Goal: Navigation & Orientation: Find specific page/section

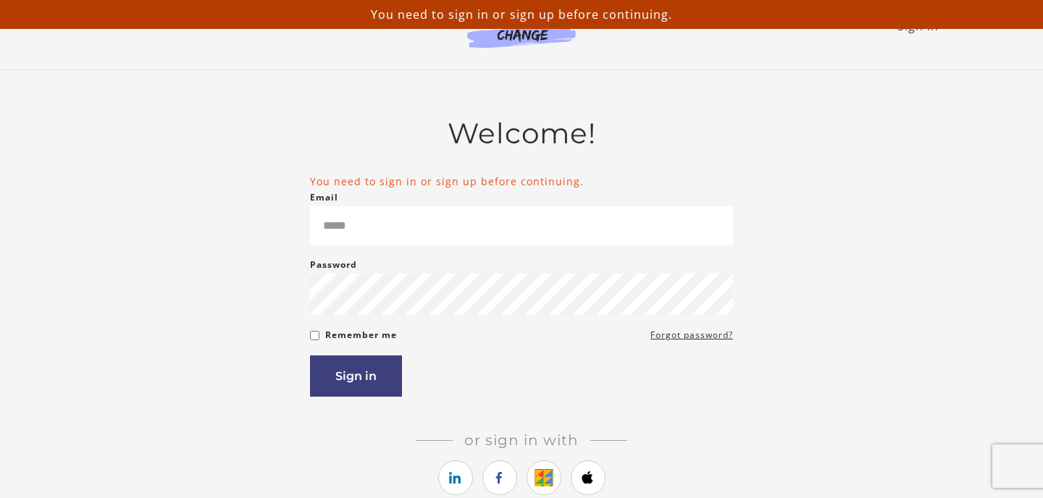
click at [370, 198] on div "Email Please enter a valid email address" at bounding box center [521, 217] width 423 height 56
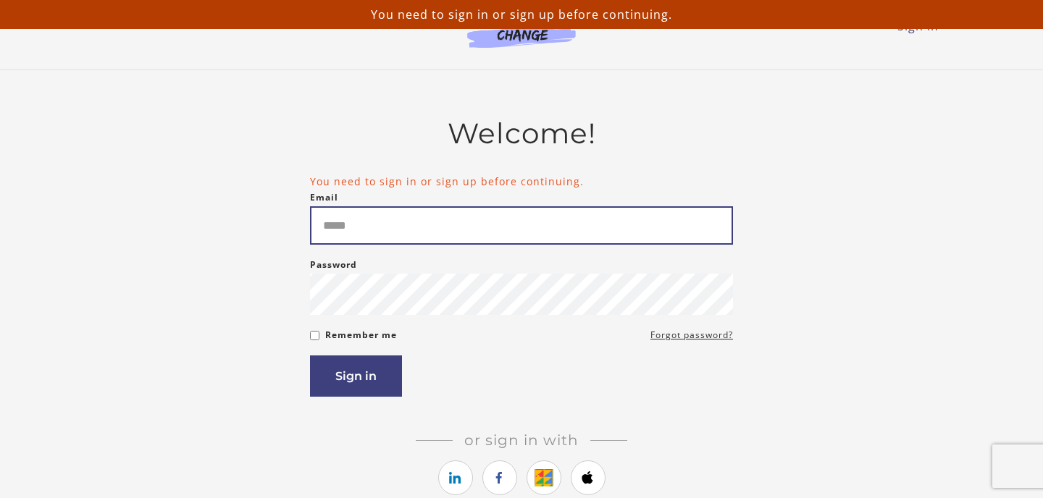
click at [366, 218] on input "Email" at bounding box center [521, 225] width 423 height 38
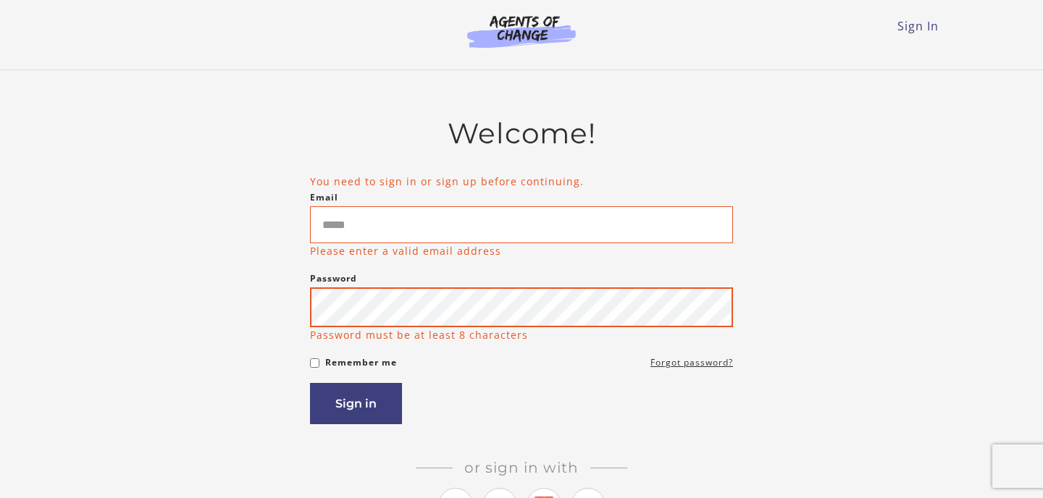
type input "**********"
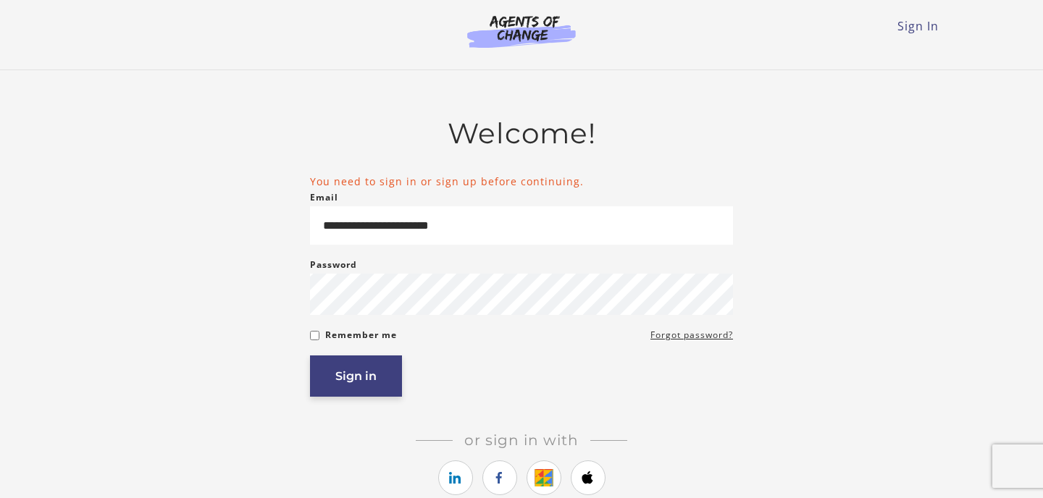
click at [367, 395] on button "Sign in" at bounding box center [356, 376] width 92 height 41
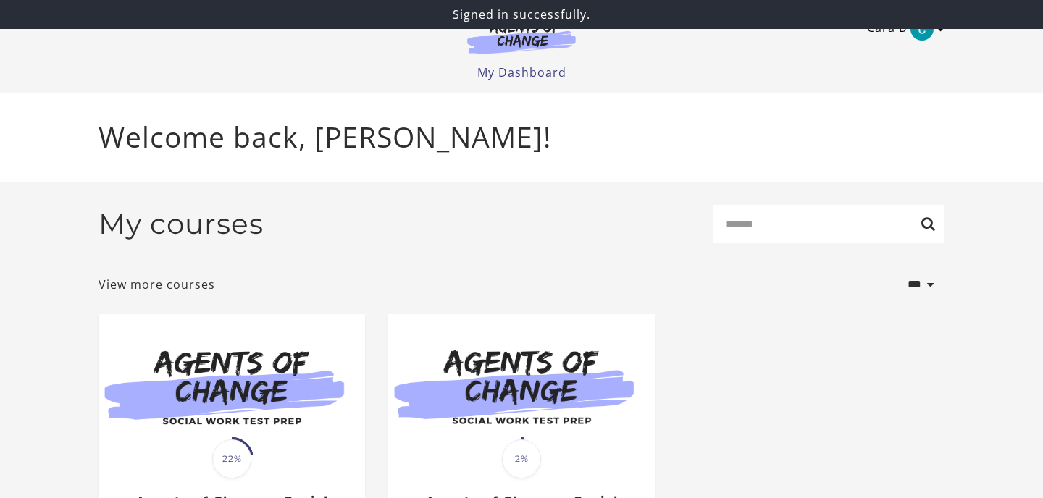
click at [908, 35] on link "Cara B" at bounding box center [902, 28] width 70 height 23
click at [855, 51] on link "My Account" at bounding box center [885, 53] width 128 height 25
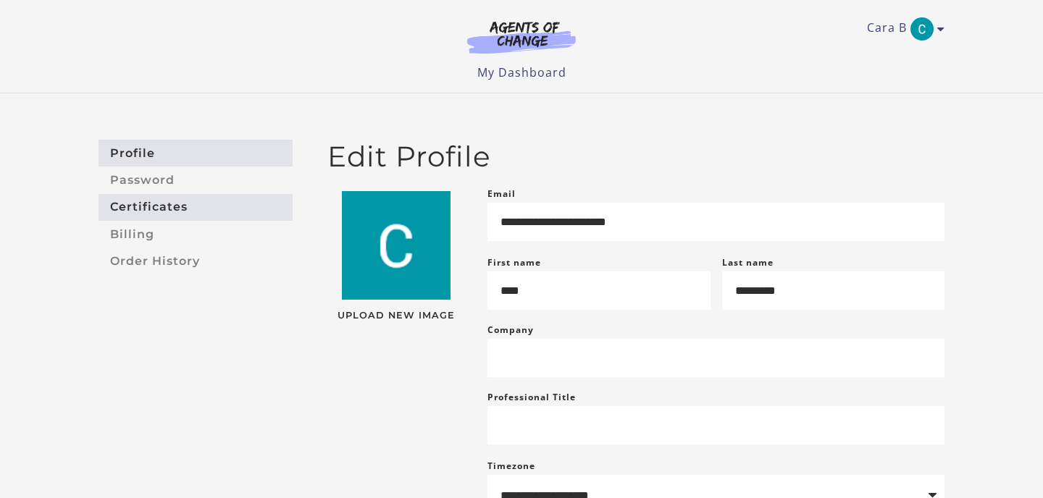
click at [164, 202] on link "Certificates" at bounding box center [196, 207] width 194 height 27
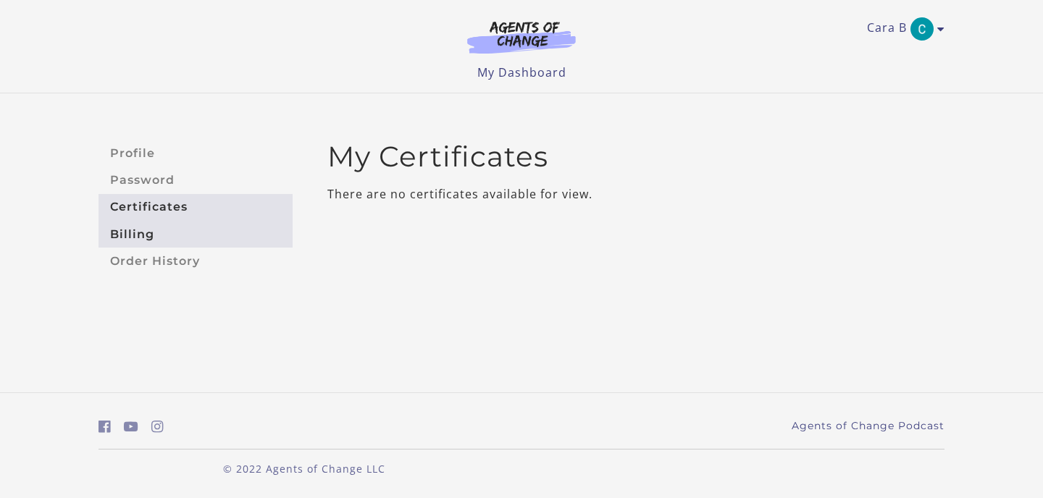
click at [186, 238] on link "Billing" at bounding box center [196, 234] width 194 height 27
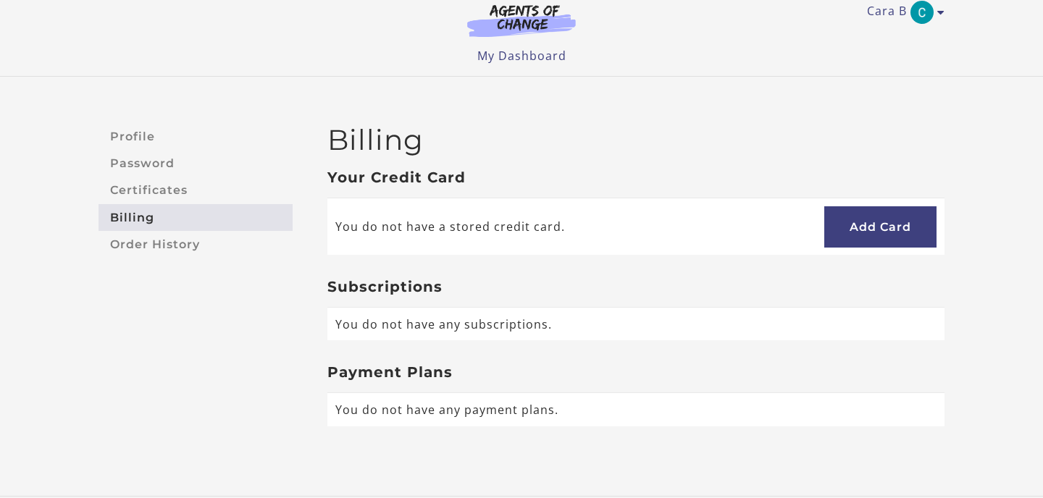
scroll to position [18, 0]
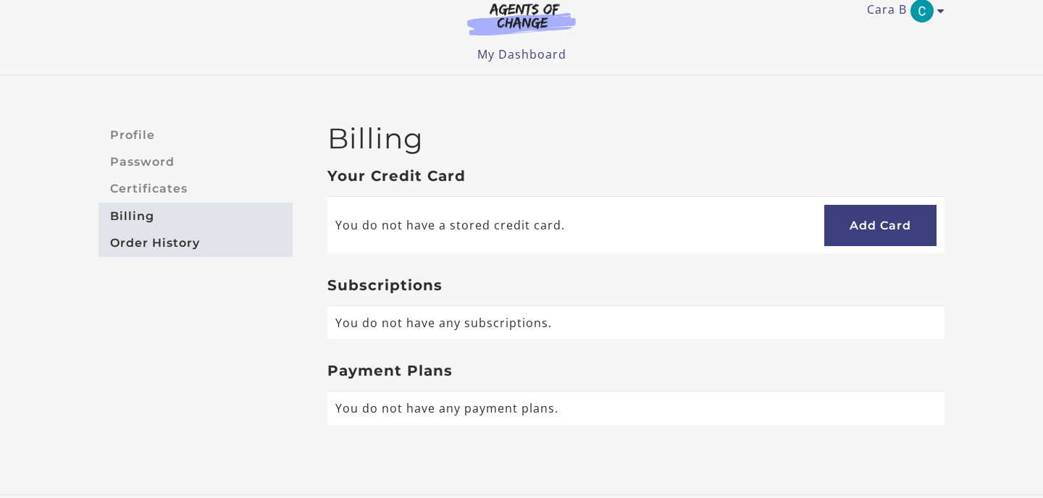
click at [203, 233] on link "Order History" at bounding box center [196, 243] width 194 height 27
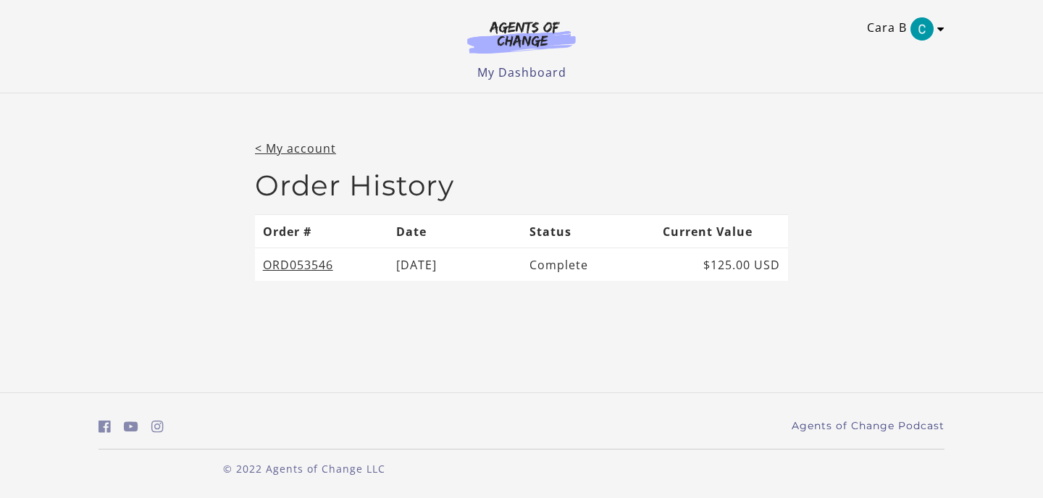
click at [894, 22] on link "Cara B" at bounding box center [902, 28] width 70 height 23
click at [872, 52] on link "My Account" at bounding box center [885, 53] width 128 height 25
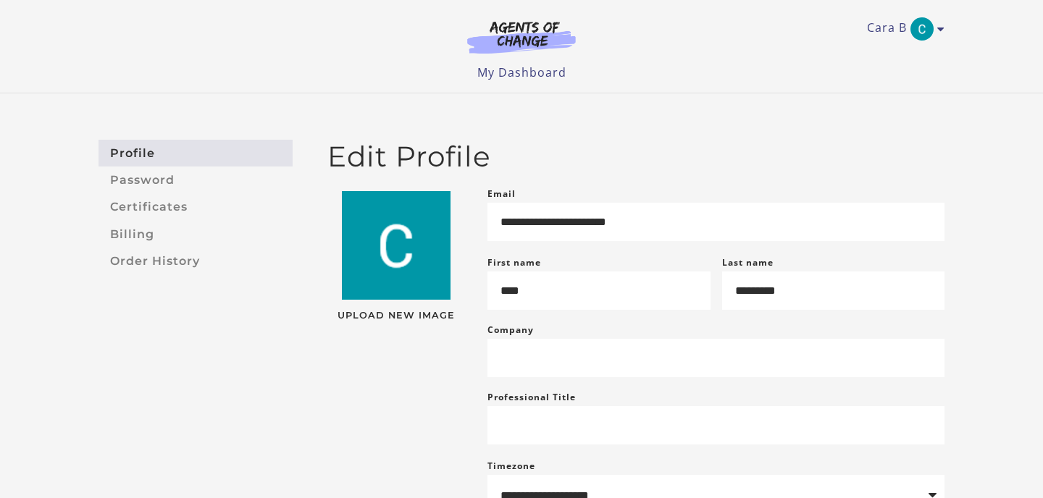
click at [519, 43] on img at bounding box center [521, 36] width 139 height 33
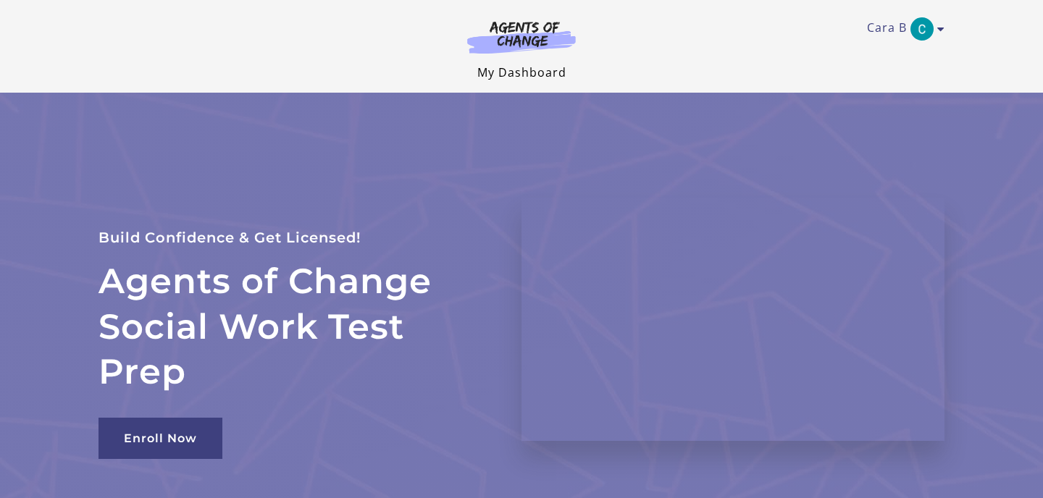
click at [545, 67] on link "My Dashboard" at bounding box center [521, 72] width 89 height 16
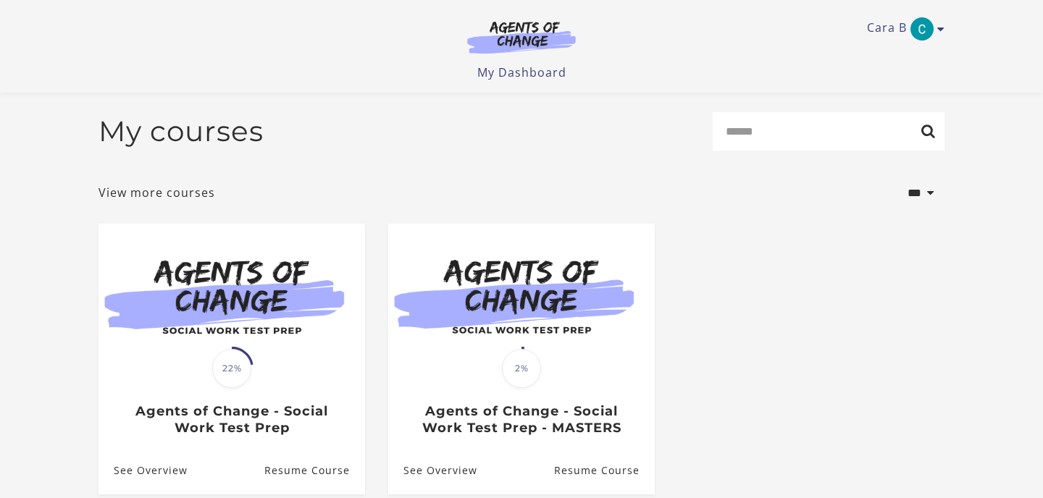
scroll to position [151, 0]
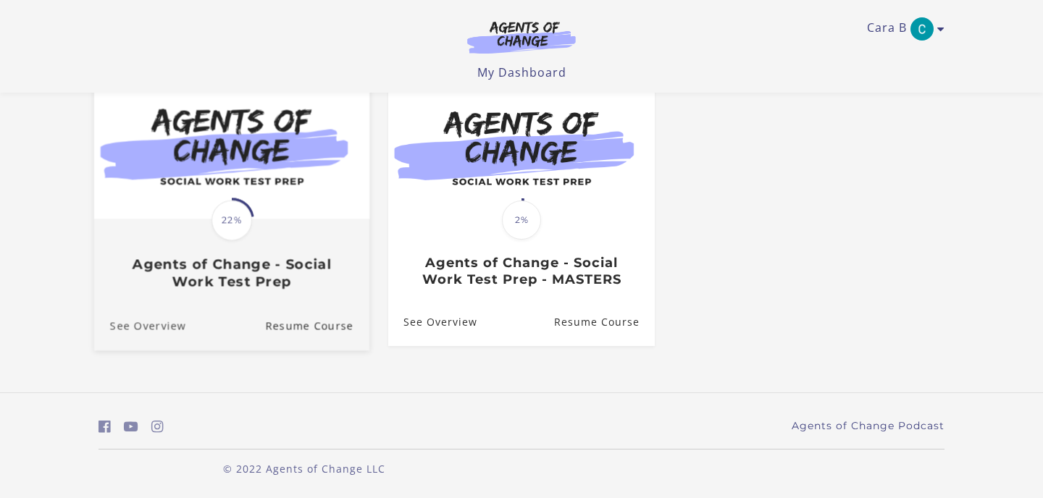
click at [160, 324] on link "See Overview" at bounding box center [140, 326] width 92 height 49
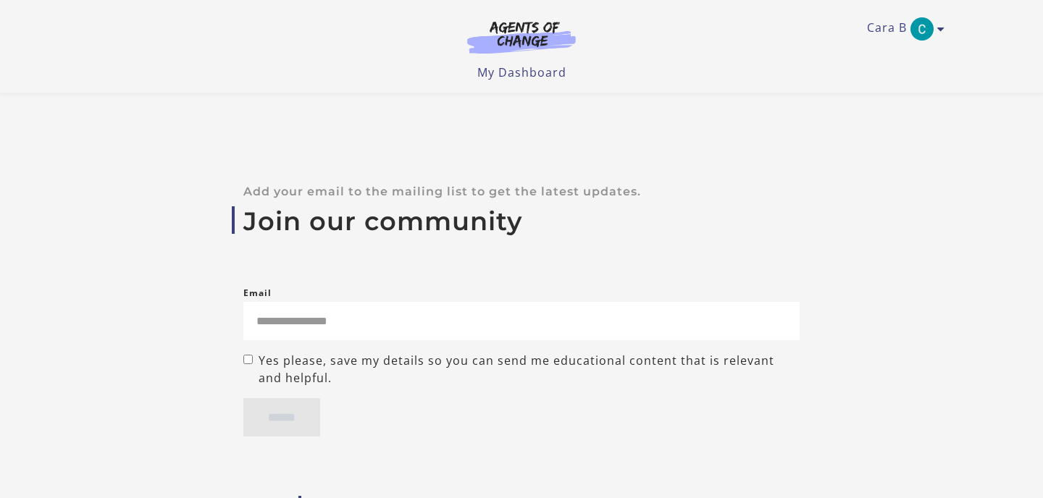
scroll to position [5715, 0]
